Goal: Navigation & Orientation: Find specific page/section

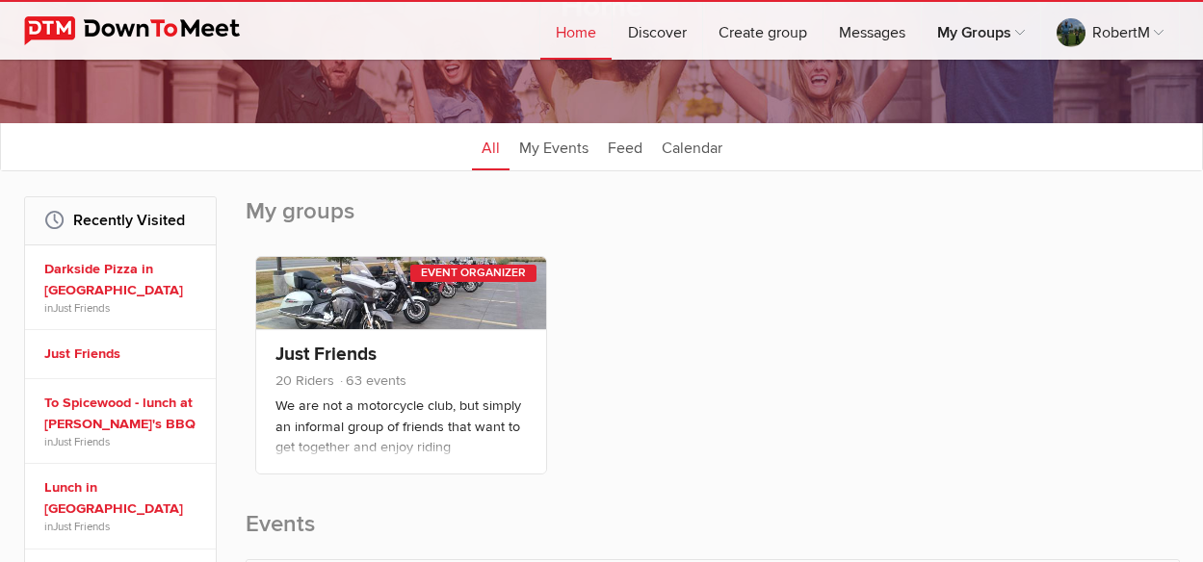
scroll to position [193, 0]
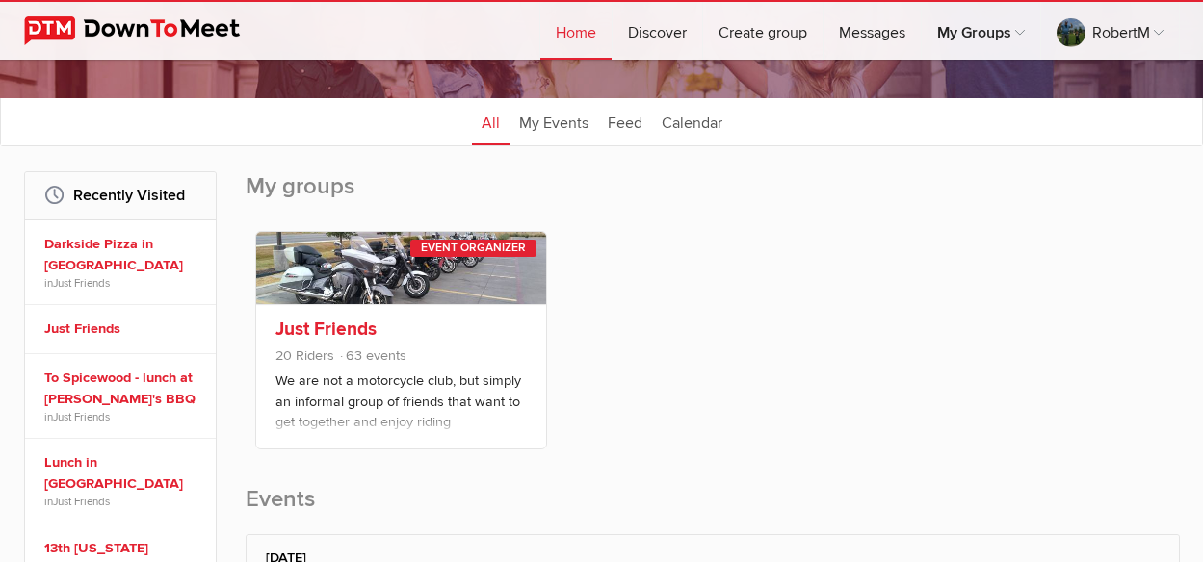
click at [326, 329] on link "Just Friends" at bounding box center [325, 329] width 101 height 23
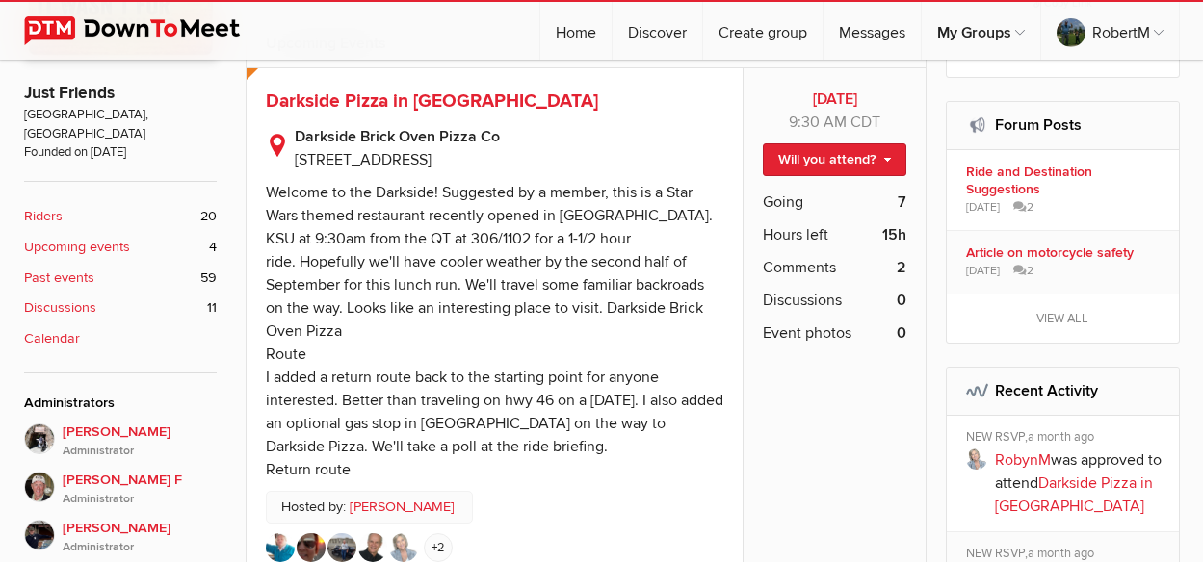
scroll to position [578, 0]
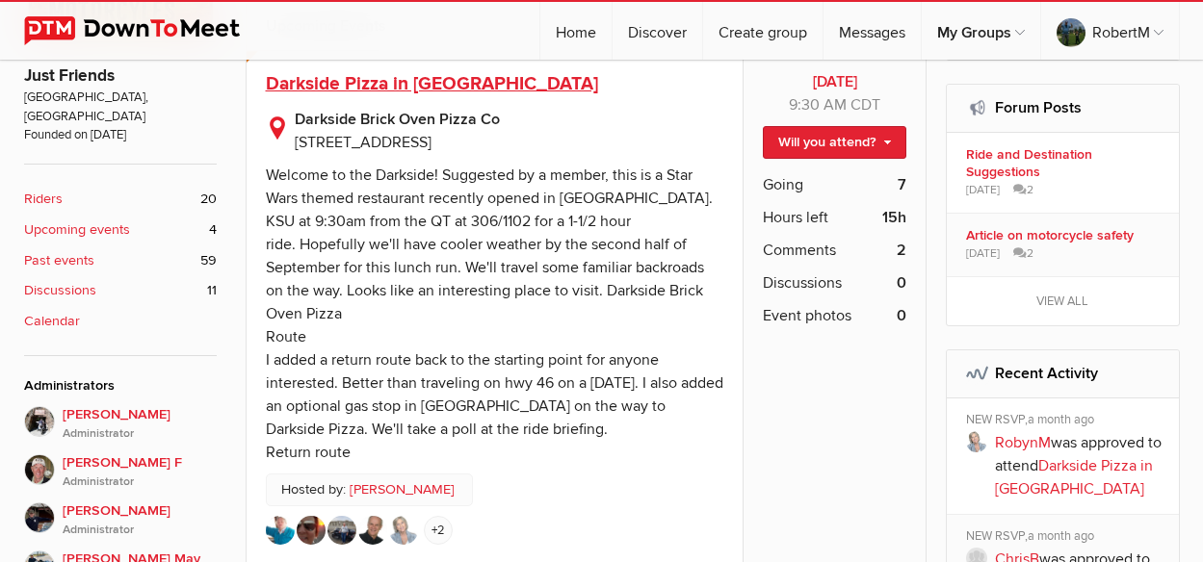
click at [317, 84] on span "Darkside Pizza in [GEOGRAPHIC_DATA]" at bounding box center [432, 83] width 332 height 23
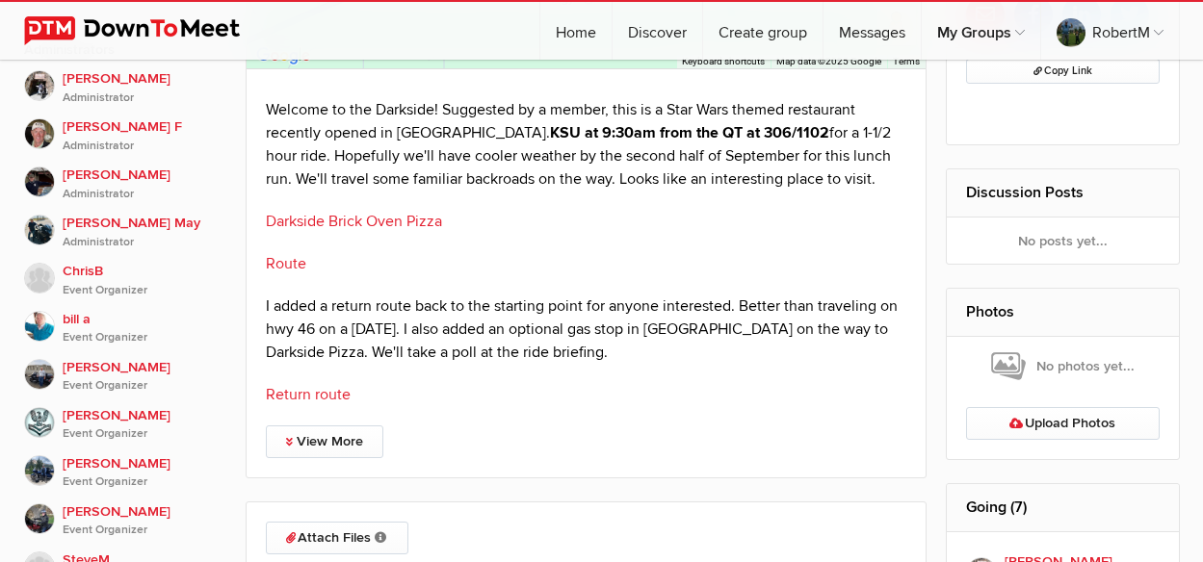
scroll to position [867, 0]
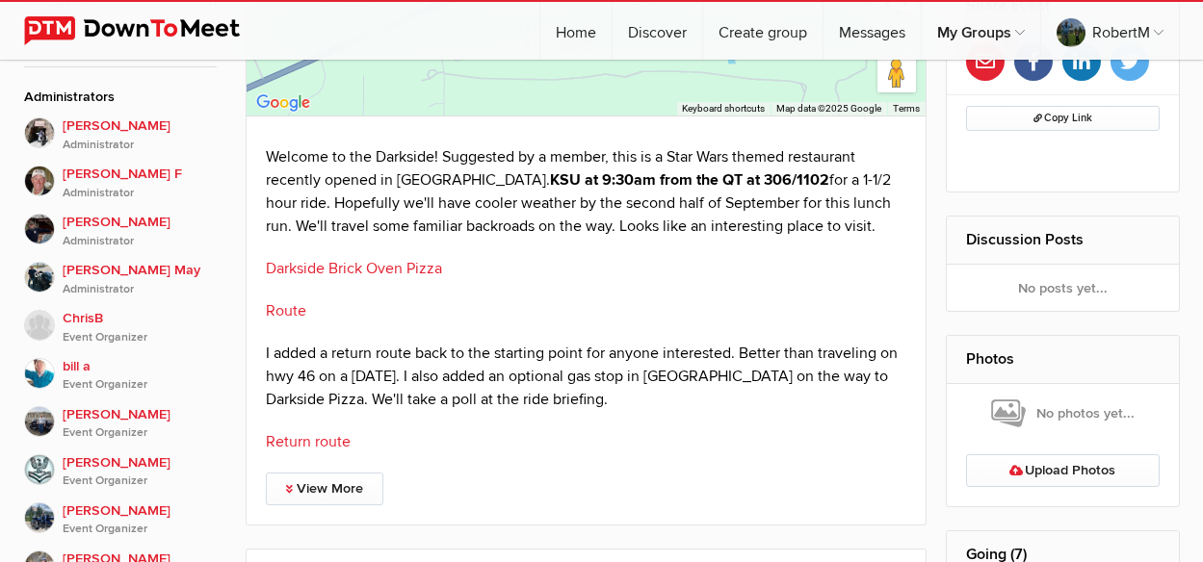
click at [379, 271] on link "Darkside Brick Oven Pizza" at bounding box center [354, 268] width 176 height 19
click at [278, 313] on link "Route" at bounding box center [286, 310] width 40 height 19
